Goal: Task Accomplishment & Management: Use online tool/utility

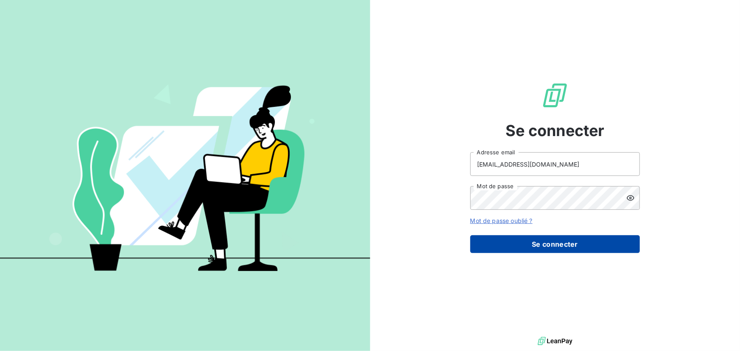
click at [513, 242] on button "Se connecter" at bounding box center [555, 244] width 170 height 18
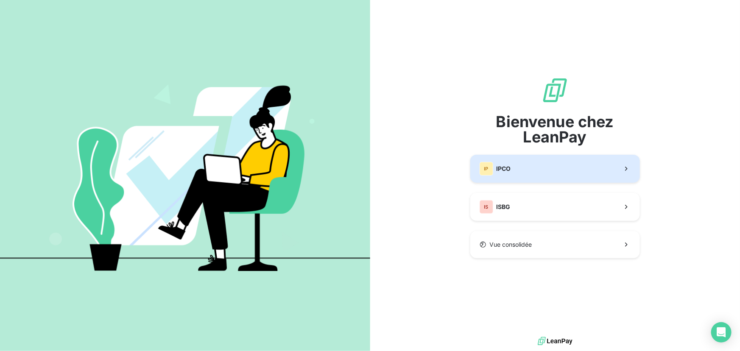
click at [530, 173] on button "IP IPCO" at bounding box center [555, 169] width 170 height 28
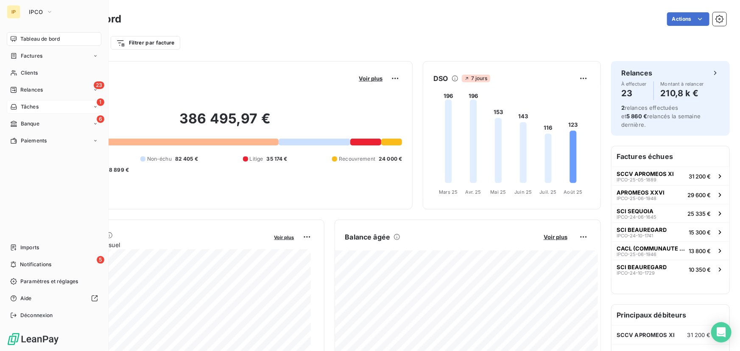
click at [31, 103] on span "Tâches" at bounding box center [30, 107] width 18 height 8
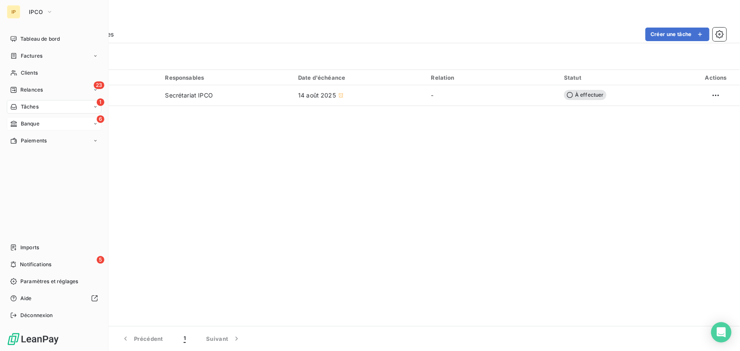
click at [27, 120] on span "Banque" at bounding box center [30, 124] width 19 height 8
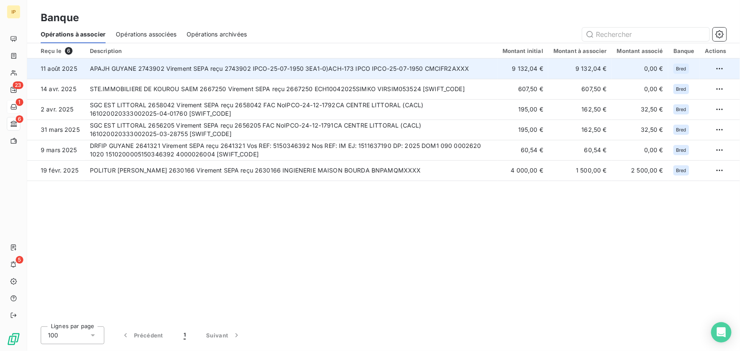
click at [497, 67] on td "APAJH GUYANE 2743902 Virement SEPA reçu 2743902 IPCO-25-07-1950 3EA1-0)ACH-173 …" at bounding box center [291, 69] width 413 height 20
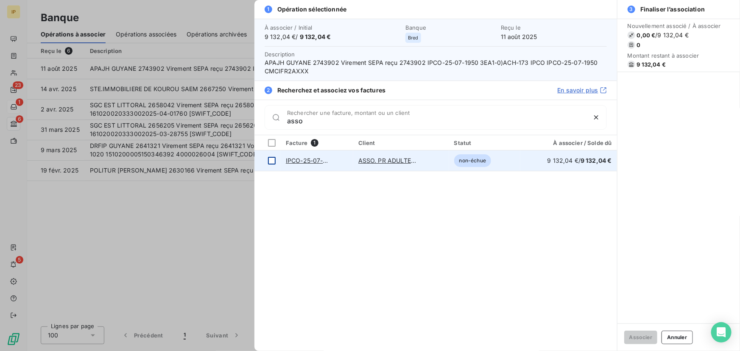
type input "asso"
click at [273, 159] on div at bounding box center [272, 161] width 8 height 8
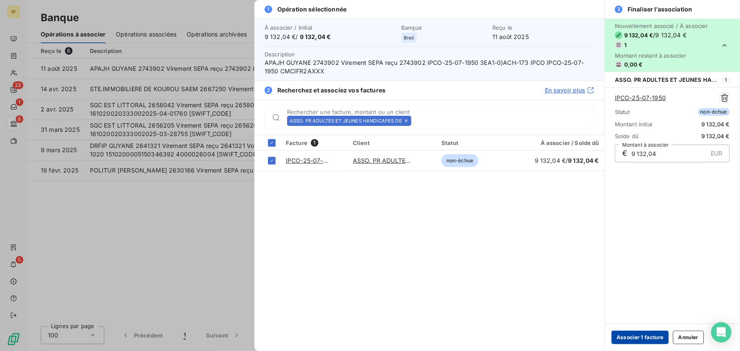
click at [628, 335] on button "Associer 1 facture" at bounding box center [639, 338] width 57 height 14
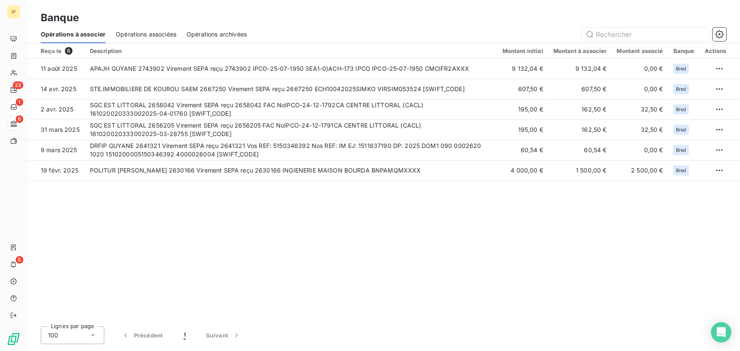
click at [138, 35] on span "Opérations associées" at bounding box center [146, 34] width 61 height 8
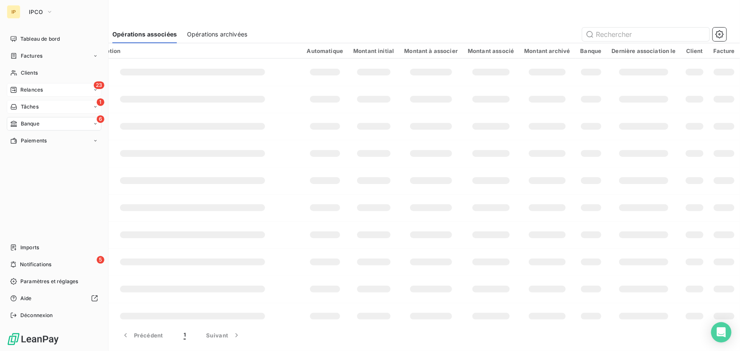
click at [33, 92] on span "Relances" at bounding box center [31, 90] width 22 height 8
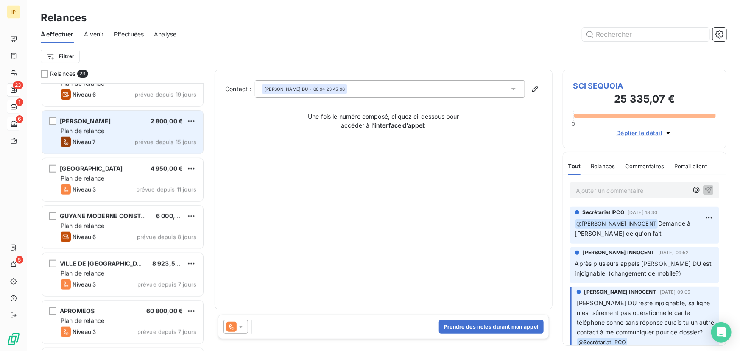
scroll to position [411, 0]
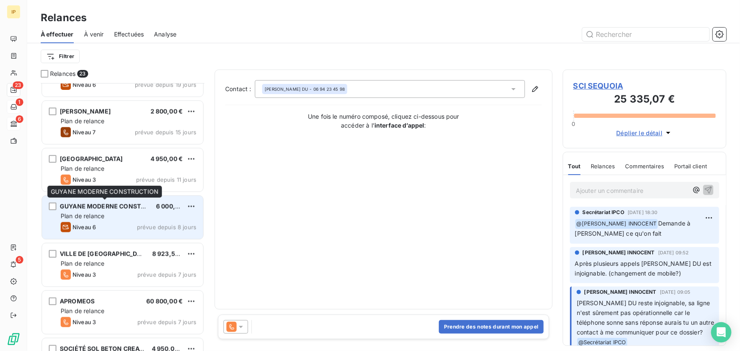
click at [134, 209] on div "GUYANE MODERNE CONSTRUCTION" at bounding box center [104, 206] width 89 height 8
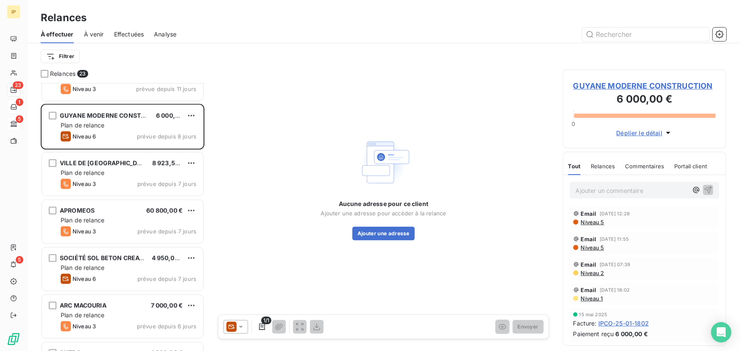
scroll to position [514, 0]
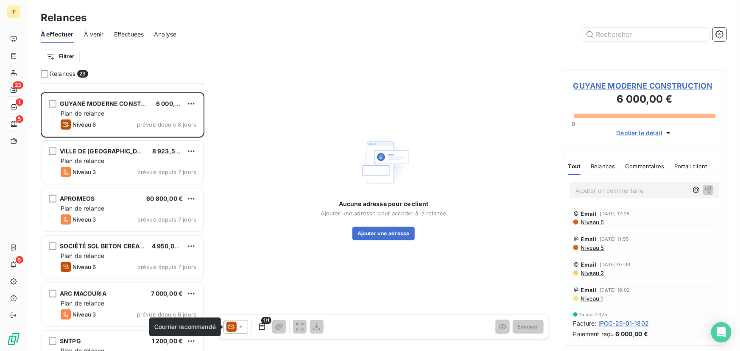
click at [237, 323] on icon at bounding box center [241, 327] width 8 height 8
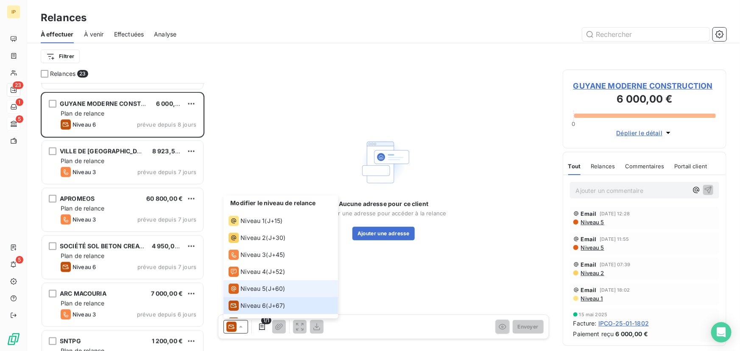
click at [255, 289] on span "Niveau 5" at bounding box center [252, 288] width 25 height 8
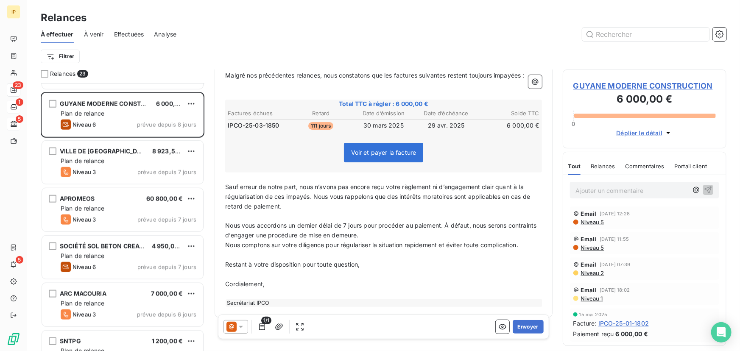
scroll to position [122, 0]
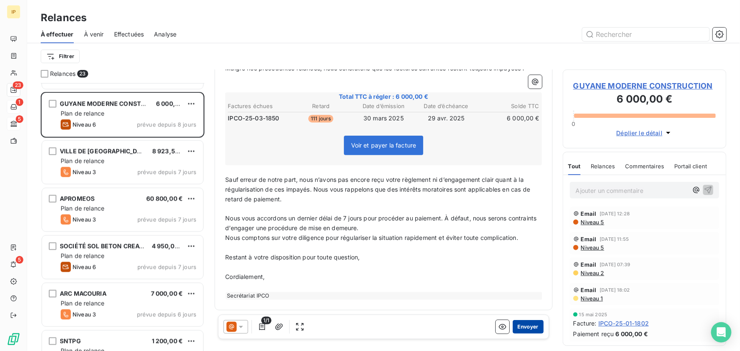
click at [523, 327] on button "Envoyer" at bounding box center [528, 327] width 31 height 14
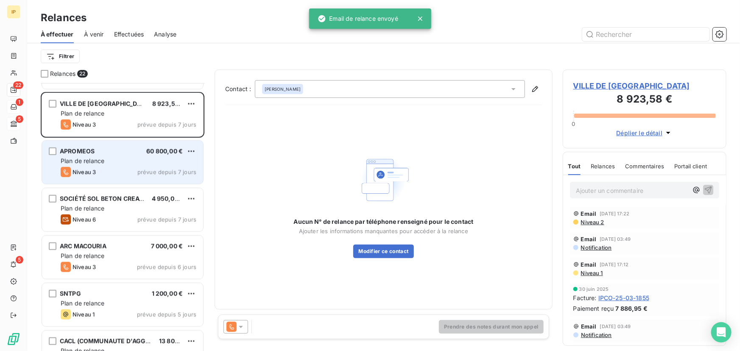
click at [123, 161] on div "Plan de relance" at bounding box center [129, 161] width 136 height 8
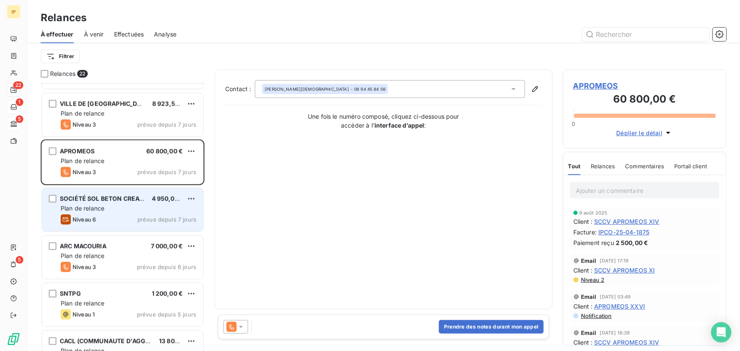
click at [134, 207] on div "Plan de relance" at bounding box center [129, 208] width 136 height 8
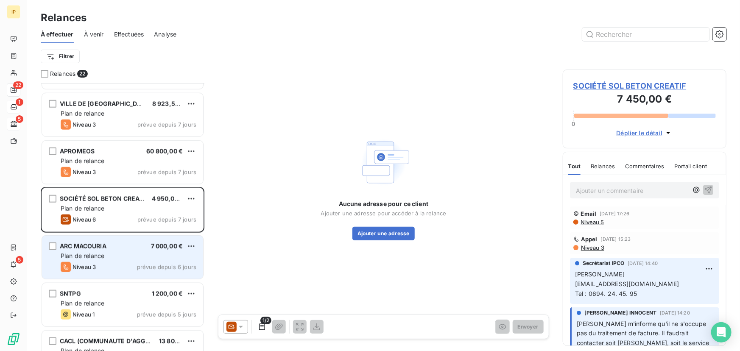
click at [125, 251] on div "ARC MACOURIA 7 000,00 € Plan de relance Niveau 3 prévue depuis 6 jours" at bounding box center [122, 257] width 161 height 43
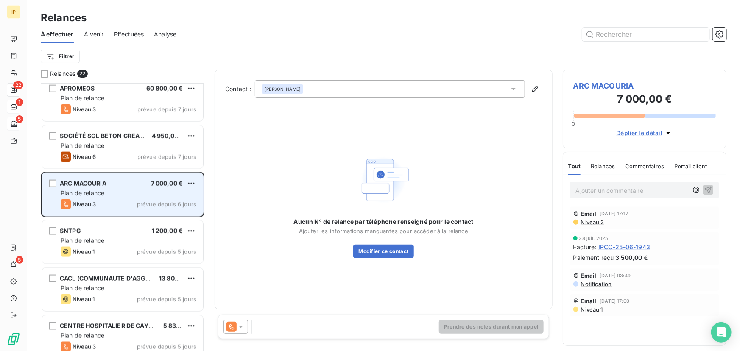
scroll to position [591, 0]
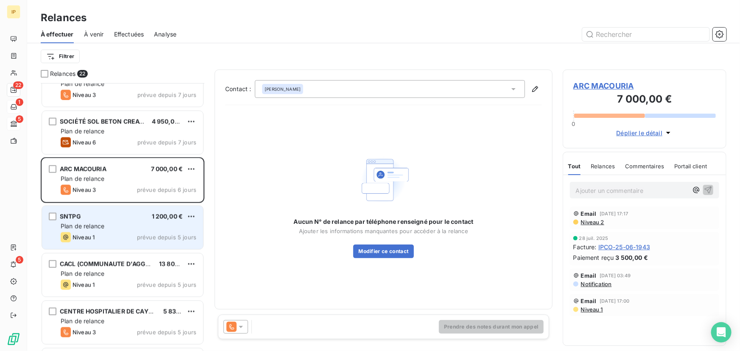
click at [130, 219] on div "SNTPG 1 200,00 €" at bounding box center [129, 217] width 136 height 8
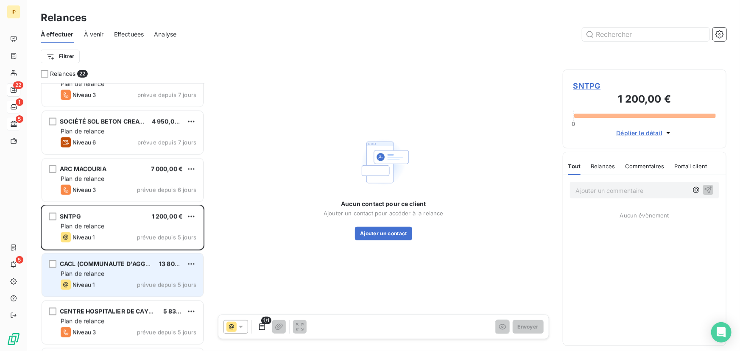
click at [137, 282] on div "Niveau 1 prévue depuis 5 jours" at bounding box center [129, 285] width 136 height 10
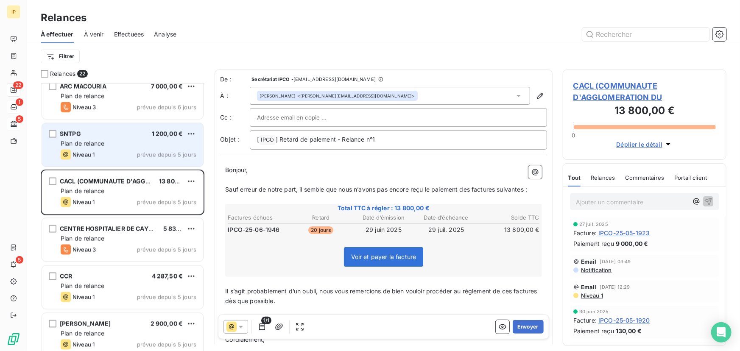
scroll to position [694, 0]
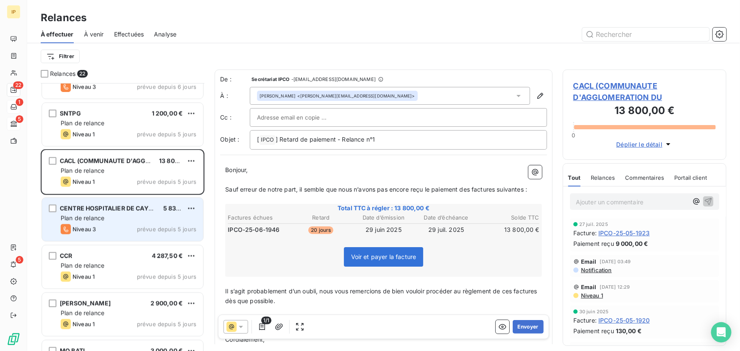
click at [140, 227] on span "prévue depuis 5 jours" at bounding box center [166, 229] width 59 height 7
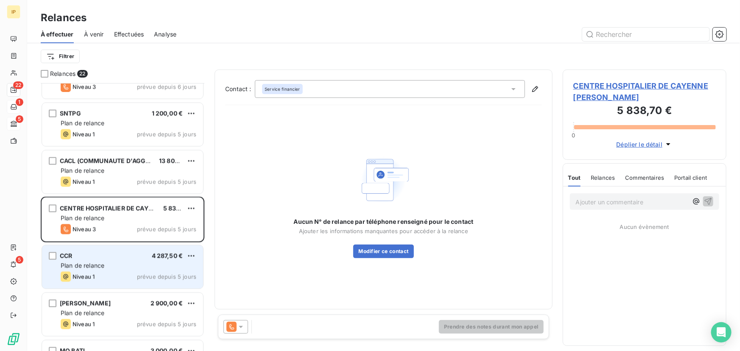
click at [142, 262] on div "Plan de relance" at bounding box center [129, 266] width 136 height 8
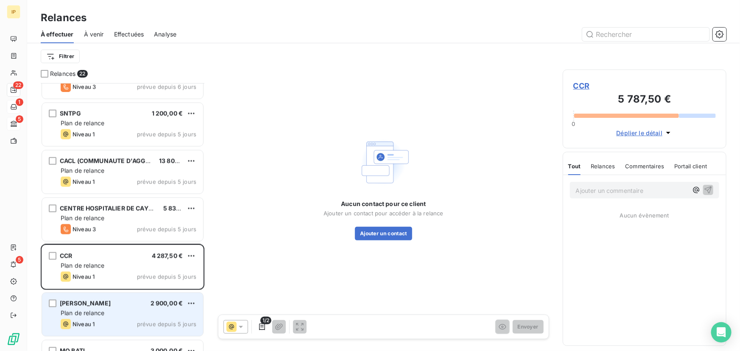
click at [140, 305] on div "TRITON GUYANE 2 900,00 €" at bounding box center [129, 304] width 136 height 8
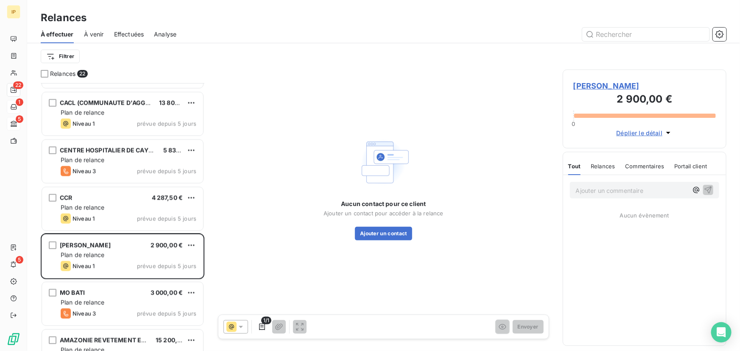
scroll to position [771, 0]
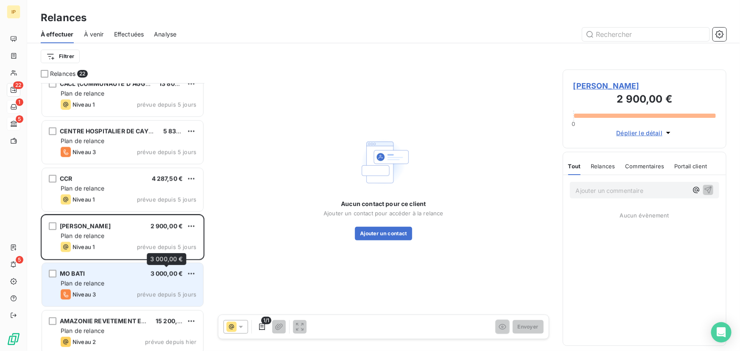
click at [165, 272] on span "3 000,00 €" at bounding box center [167, 273] width 33 height 7
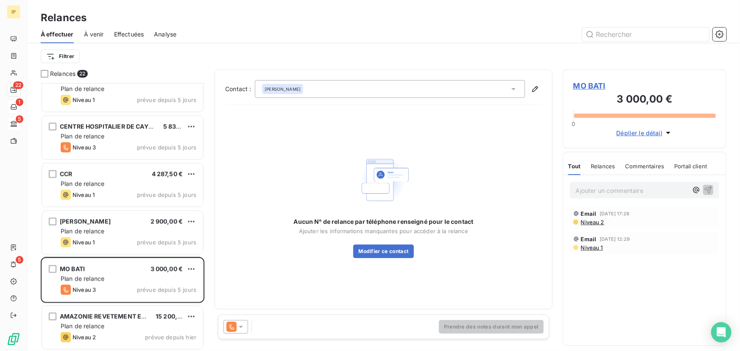
scroll to position [777, 0]
